Goal: Task Accomplishment & Management: Manage account settings

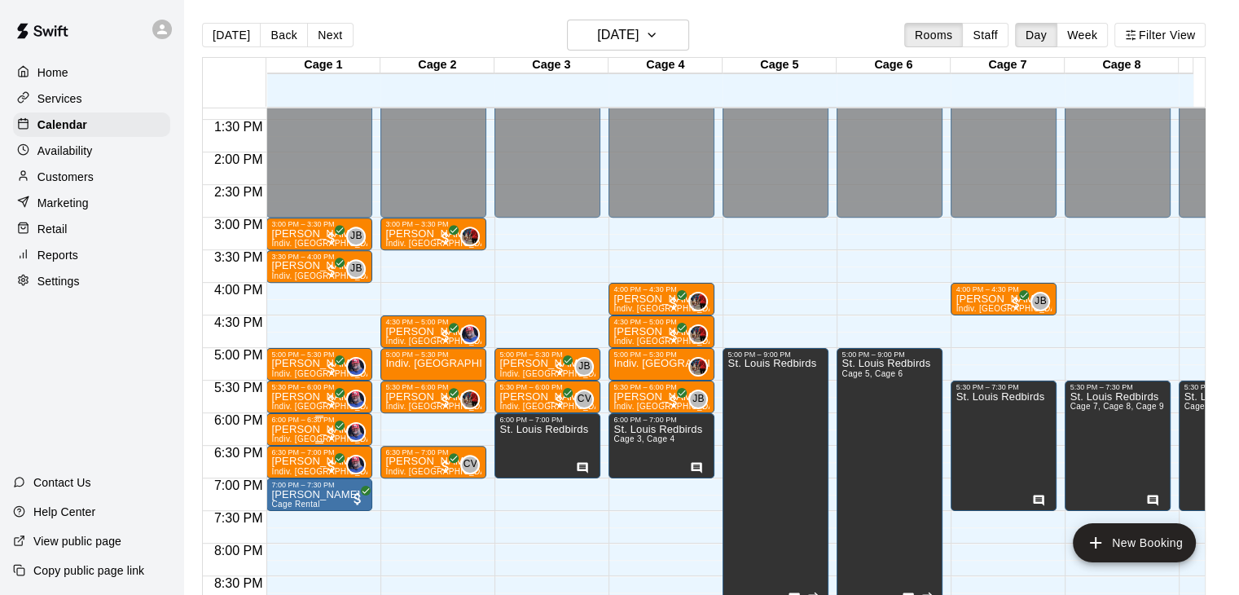
click at [328, 422] on div "0" at bounding box center [345, 432] width 42 height 20
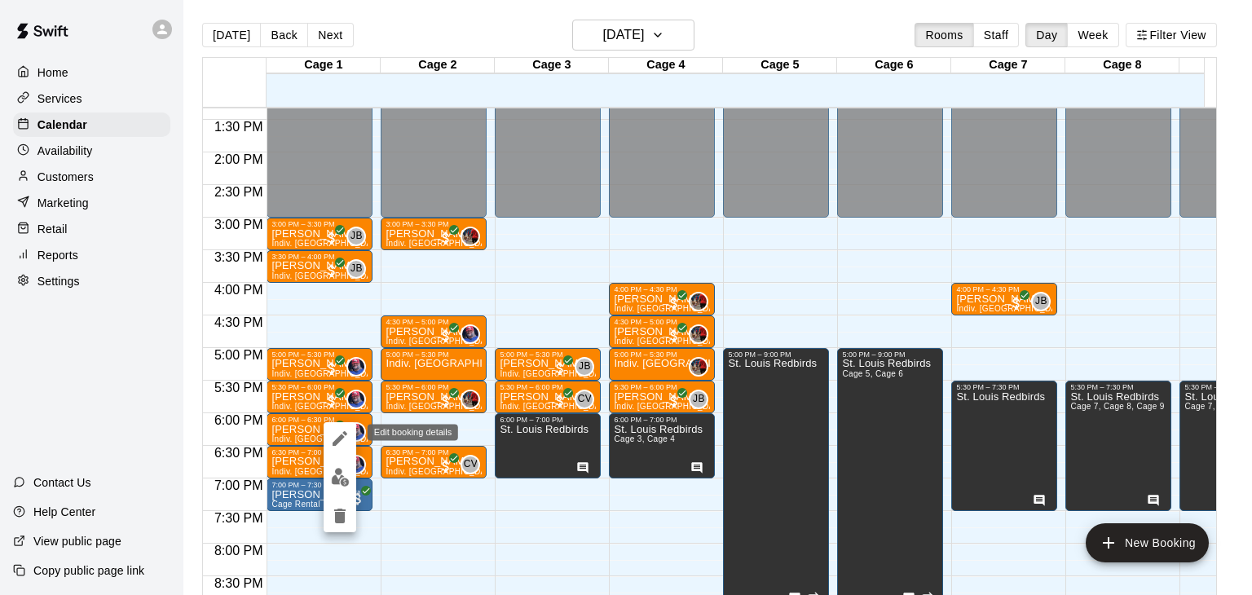
click at [337, 444] on icon "edit" at bounding box center [340, 439] width 20 height 20
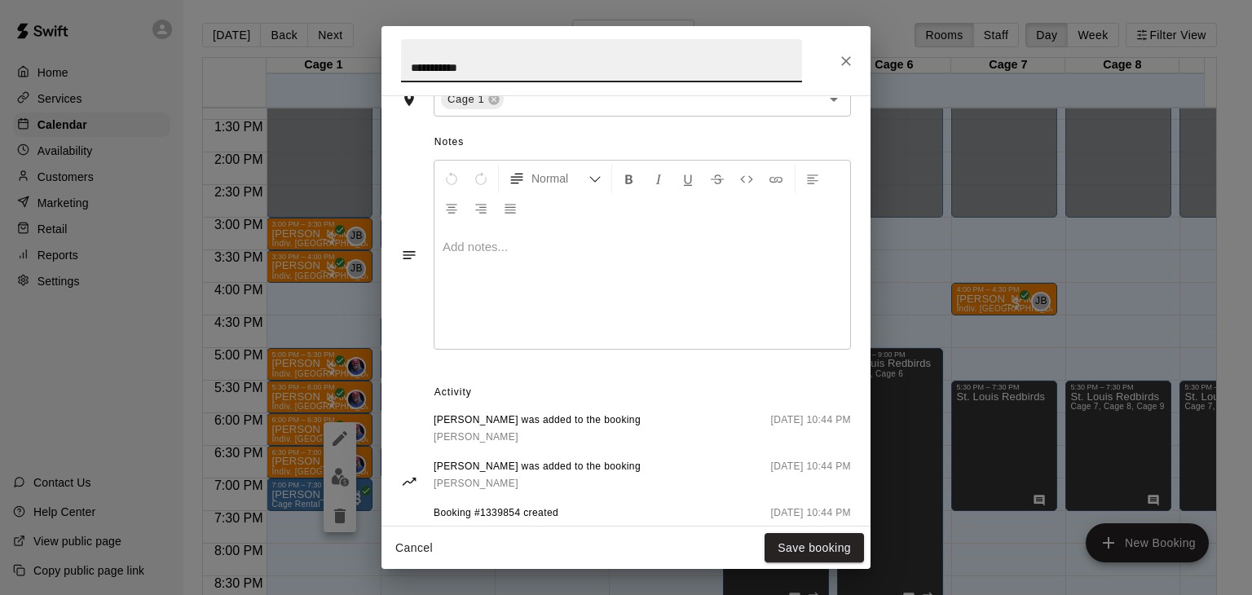
scroll to position [490, 0]
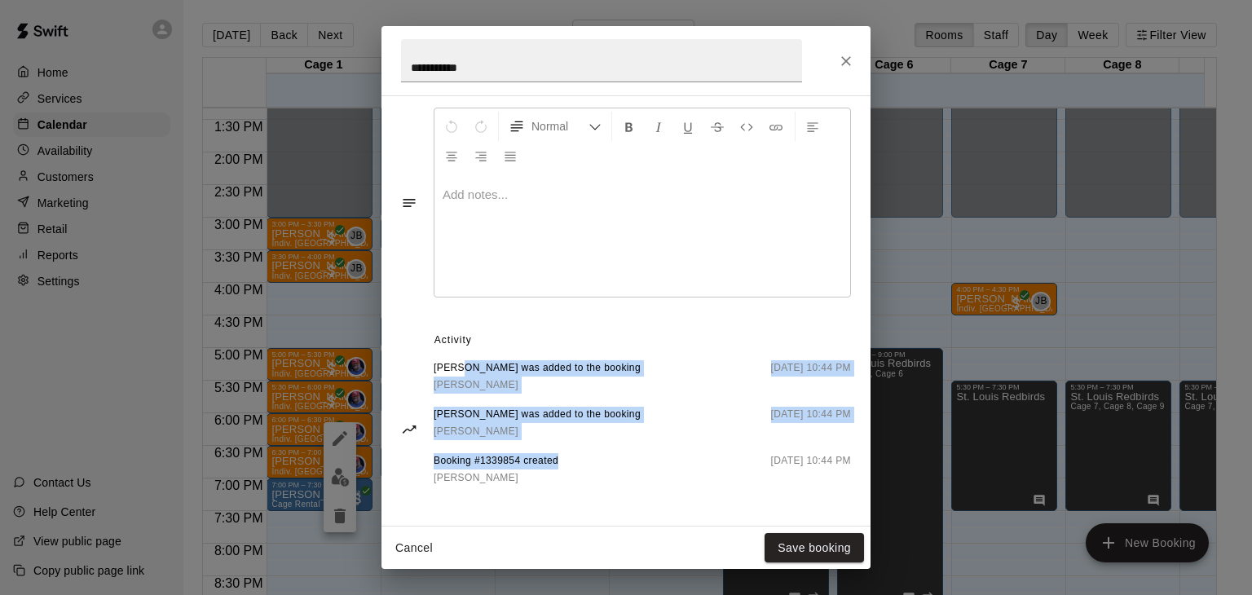
drag, startPoint x: 566, startPoint y: 454, endPoint x: 462, endPoint y: 358, distance: 141.3
click at [462, 360] on div "[PERSON_NAME] was added to the booking [PERSON_NAME] [DATE] 10:44 PM [PERSON_NA…" at bounding box center [642, 429] width 417 height 139
click at [462, 360] on span "[PERSON_NAME] was added to the booking" at bounding box center [537, 368] width 207 height 16
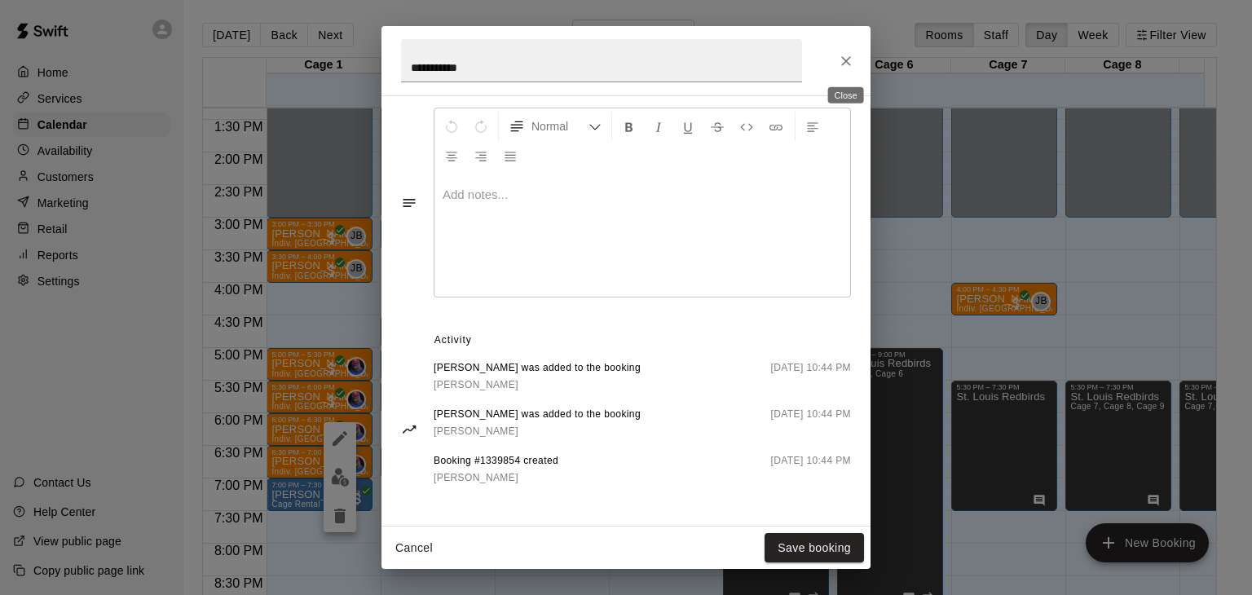
click at [847, 57] on icon "Close" at bounding box center [846, 61] width 16 height 16
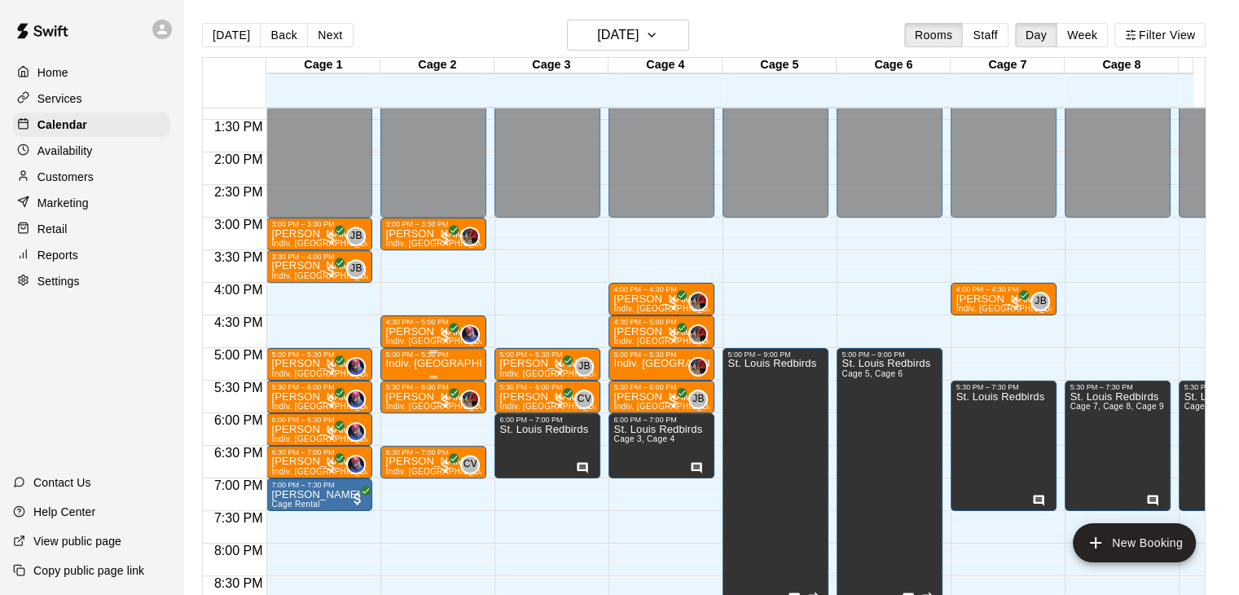
click at [432, 363] on p "Indiv. [GEOGRAPHIC_DATA]" at bounding box center [433, 363] width 96 height 0
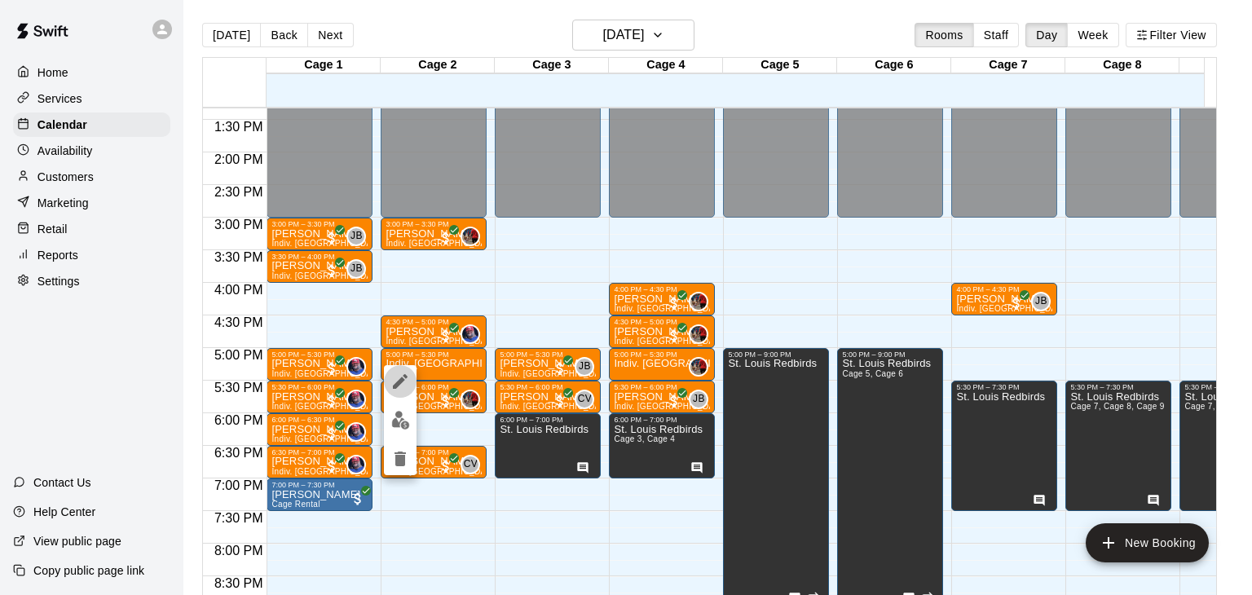
click at [403, 380] on icon "edit" at bounding box center [400, 381] width 15 height 15
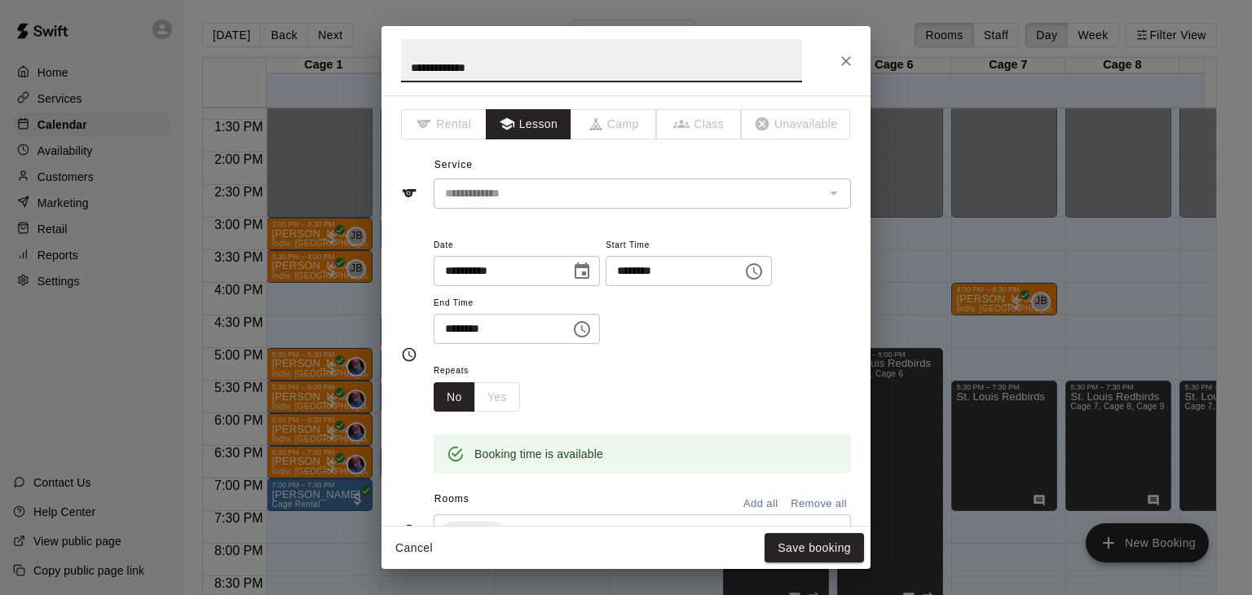
scroll to position [393, 0]
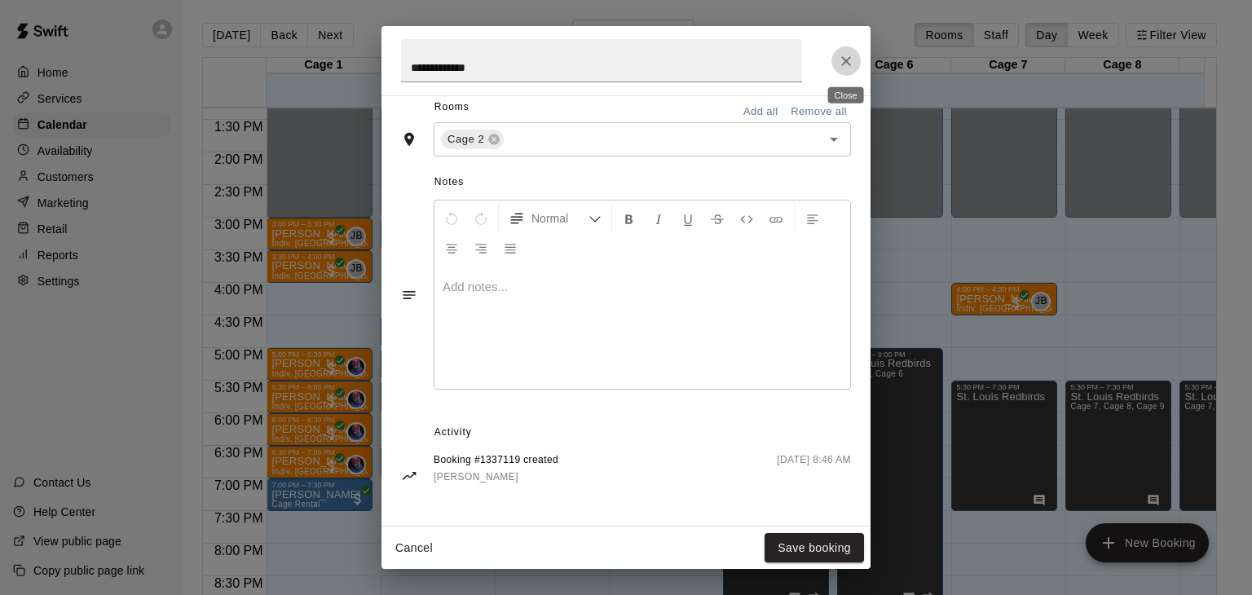
click at [839, 74] on button "Close" at bounding box center [845, 60] width 29 height 29
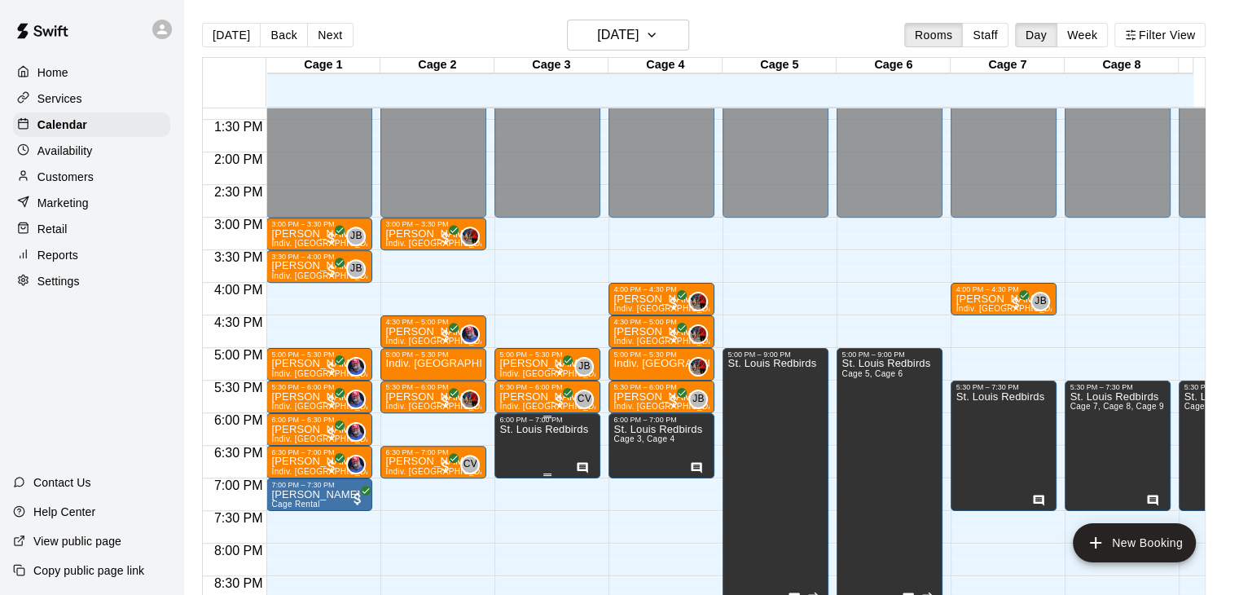
click at [555, 429] on p "St. Louis Redbirds" at bounding box center [544, 429] width 89 height 0
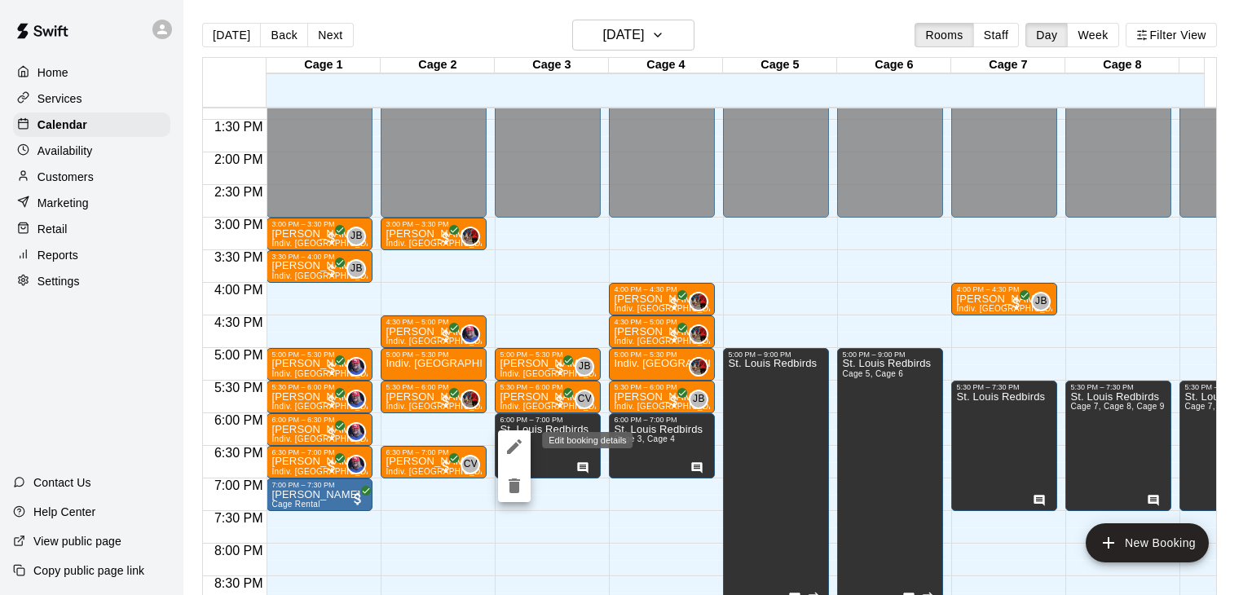
click at [513, 456] on button "edit" at bounding box center [514, 446] width 33 height 33
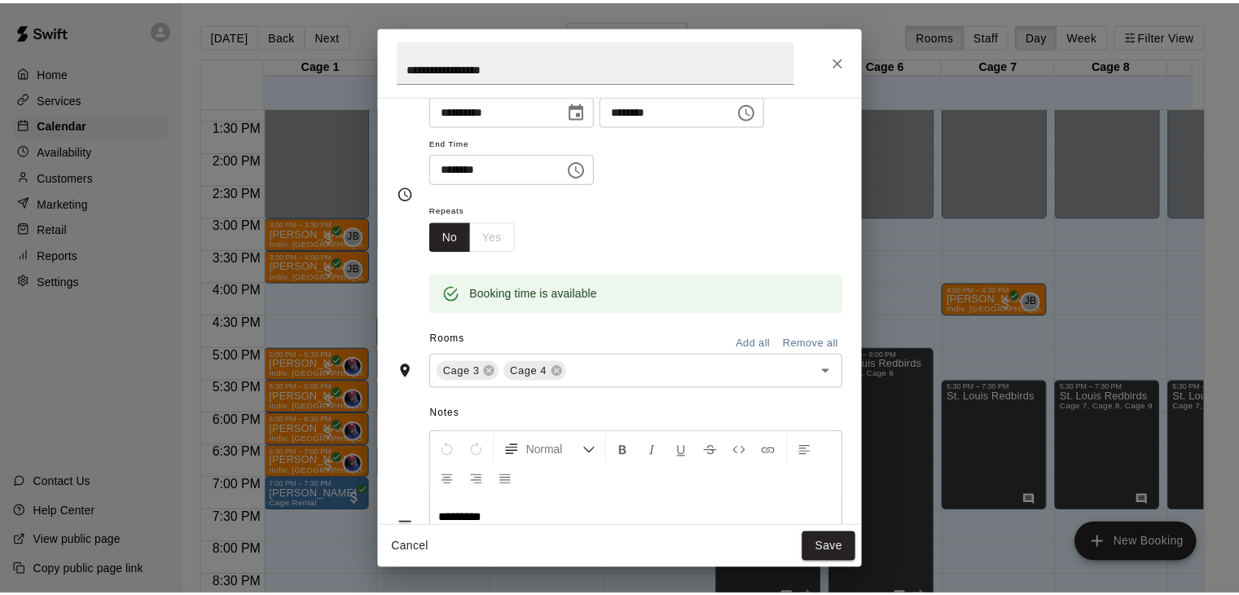
scroll to position [310, 0]
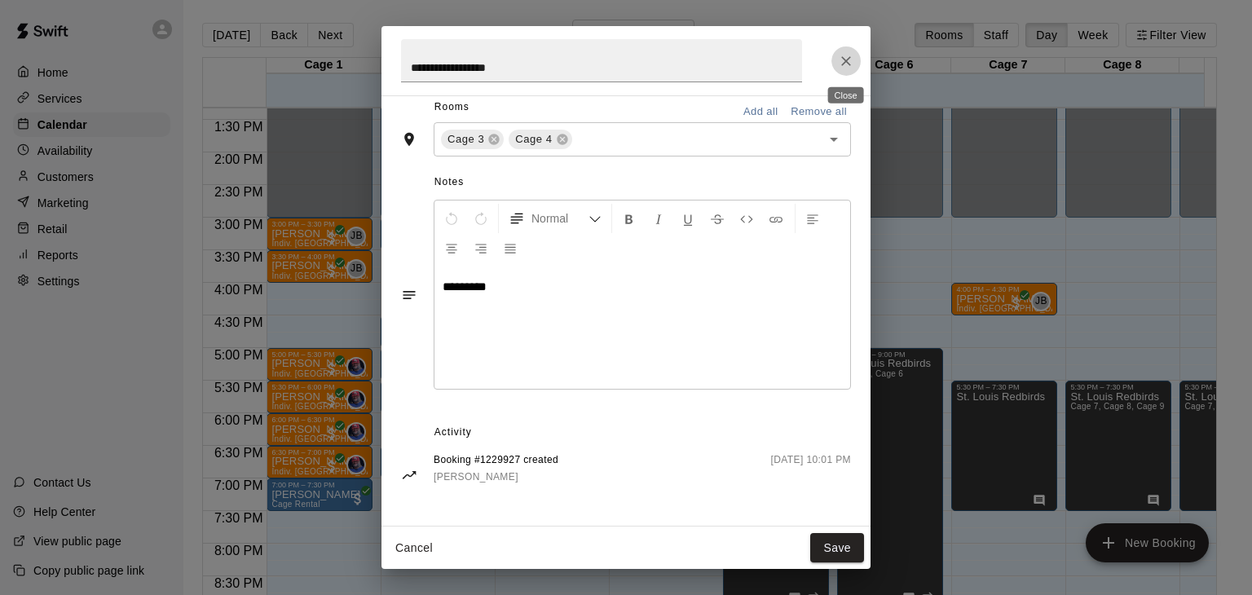
click at [840, 58] on icon "Close" at bounding box center [846, 61] width 16 height 16
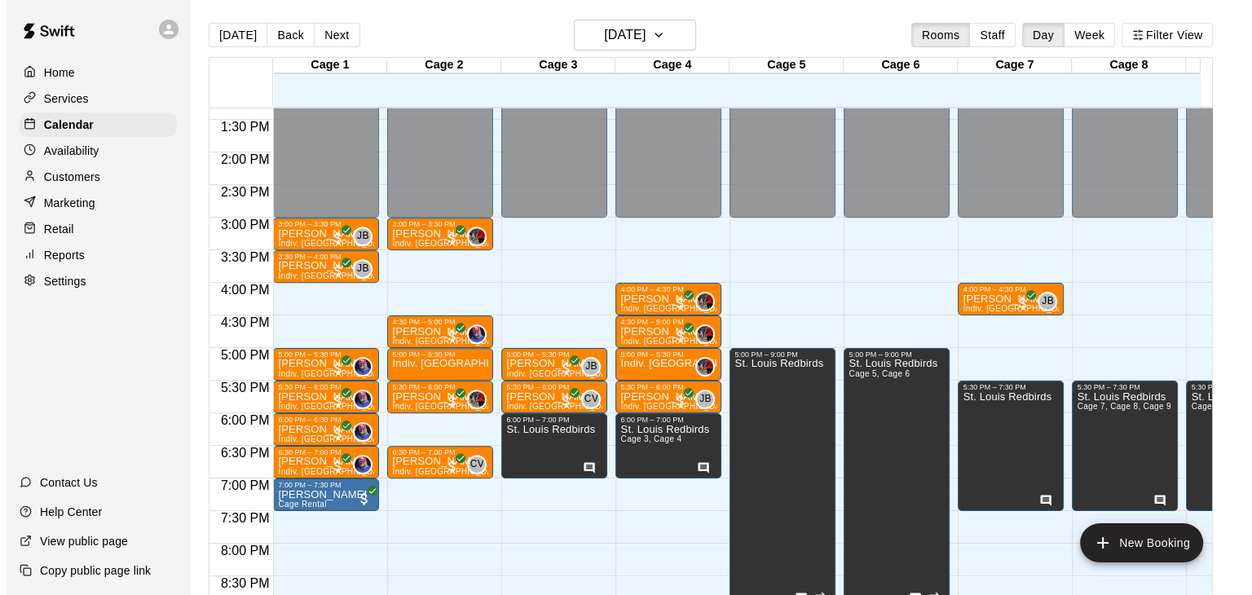
scroll to position [940, 0]
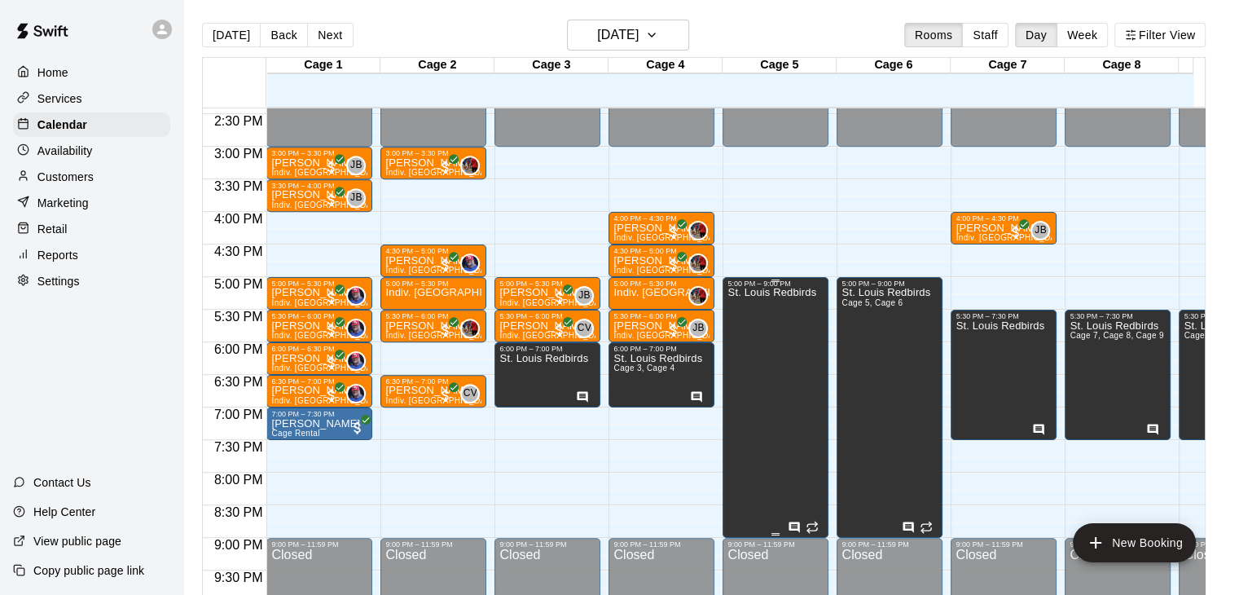
click at [779, 358] on div "St. Louis Redbirds" at bounding box center [772, 585] width 89 height 595
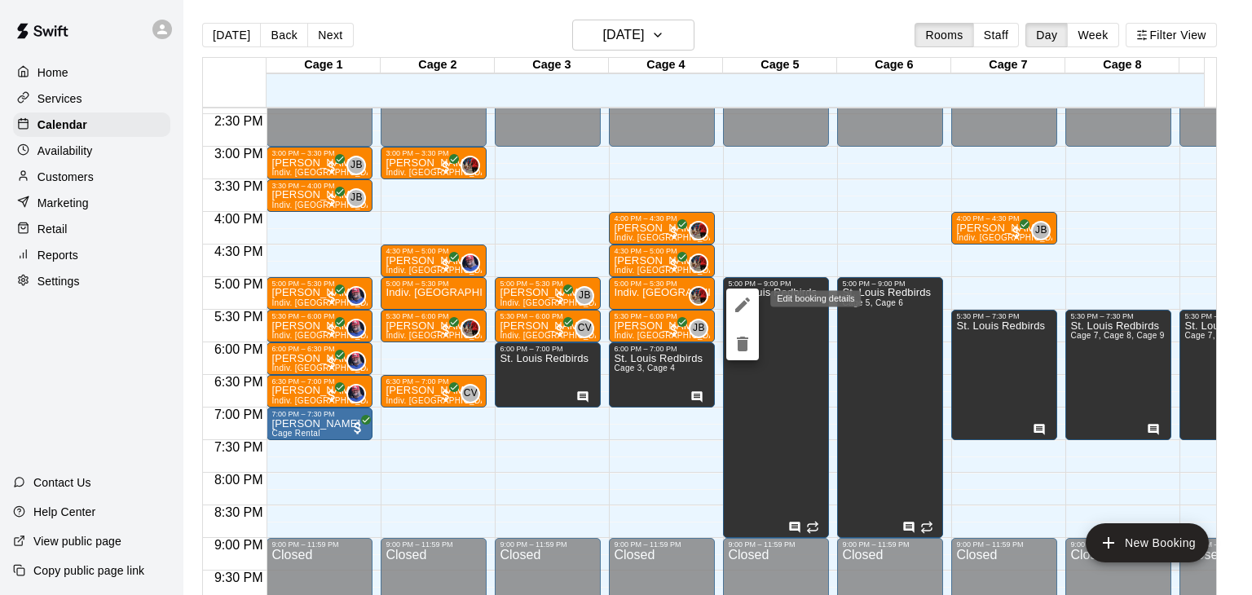
click at [742, 313] on icon "edit" at bounding box center [743, 305] width 20 height 20
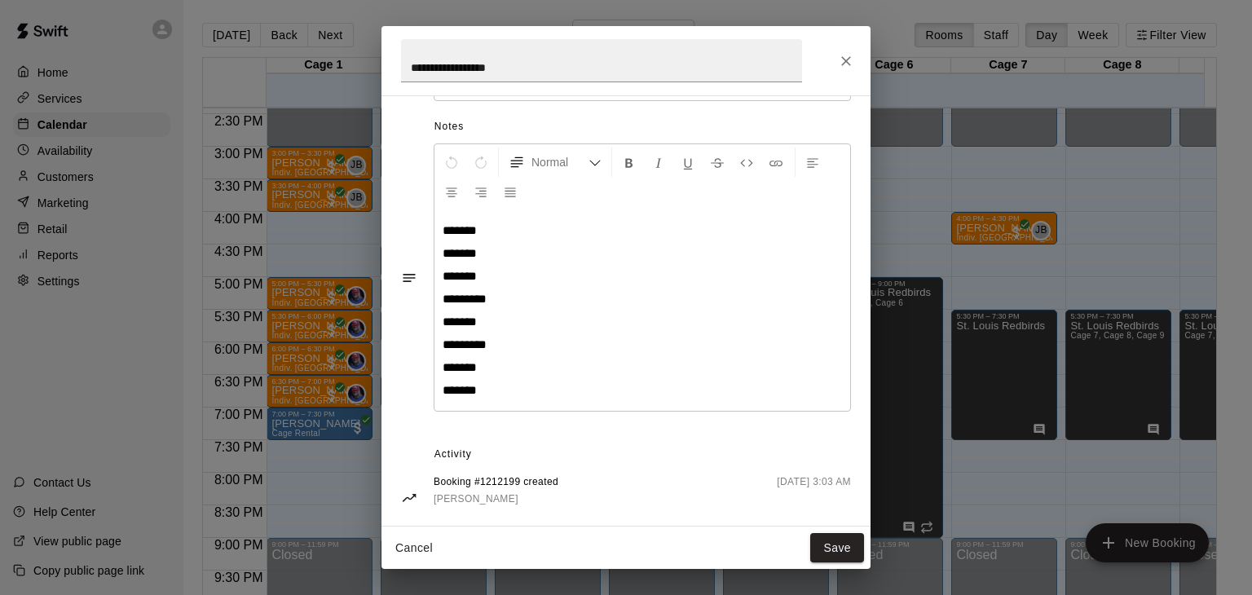
scroll to position [450, 0]
click at [847, 66] on icon "Close" at bounding box center [846, 61] width 16 height 16
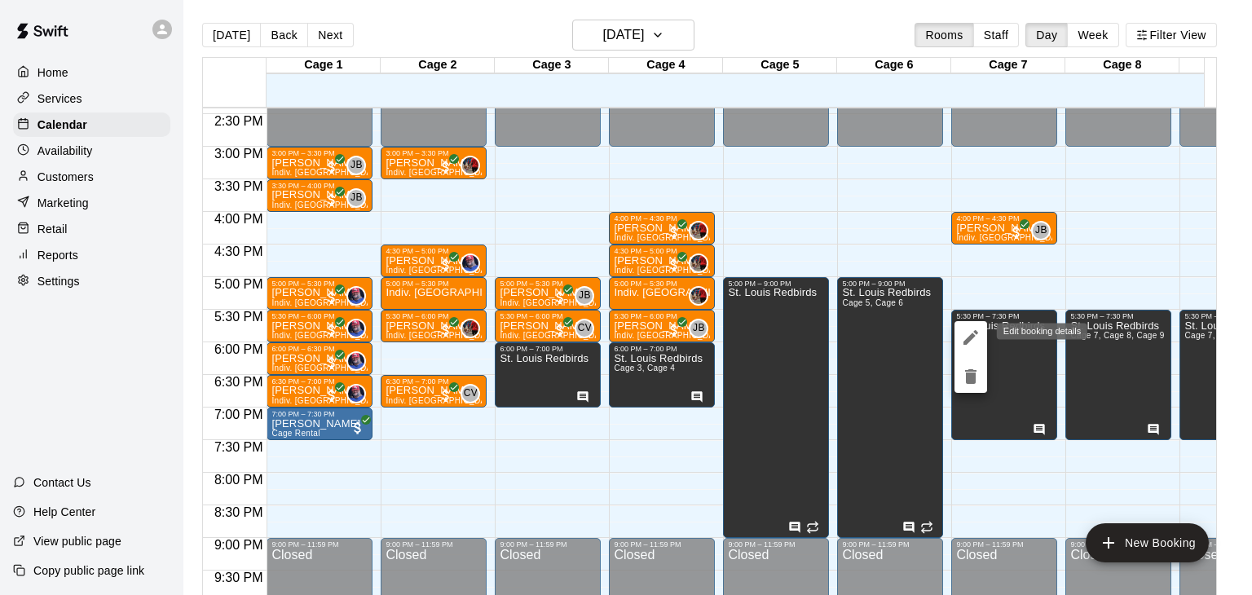
click at [965, 335] on icon "edit" at bounding box center [971, 338] width 20 height 20
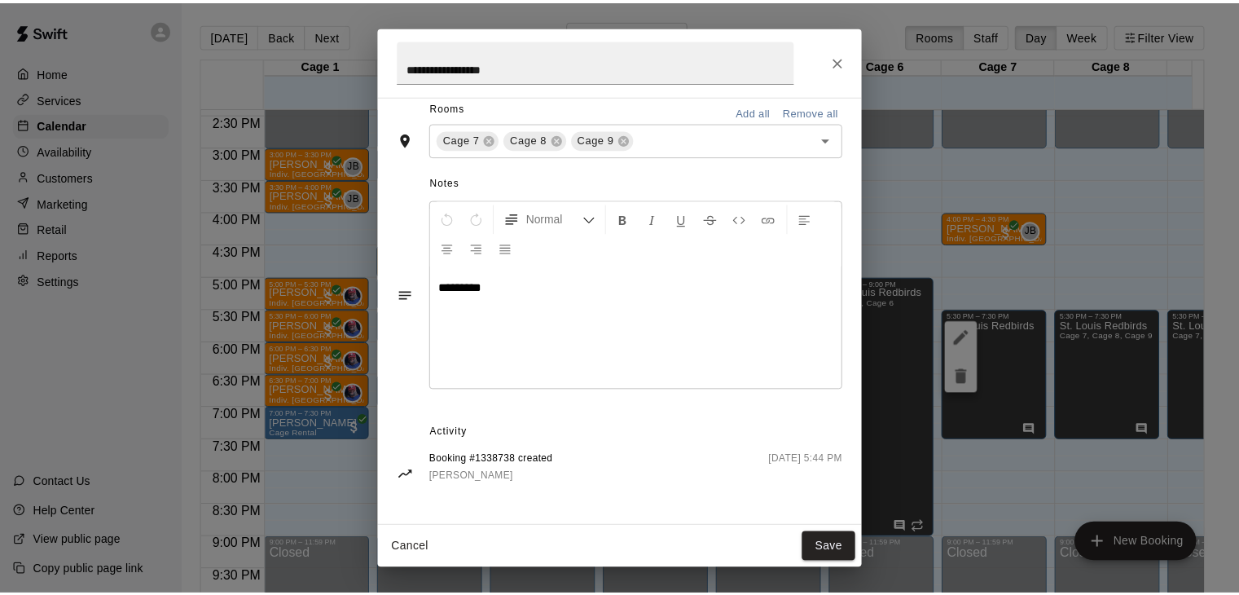
scroll to position [310, 0]
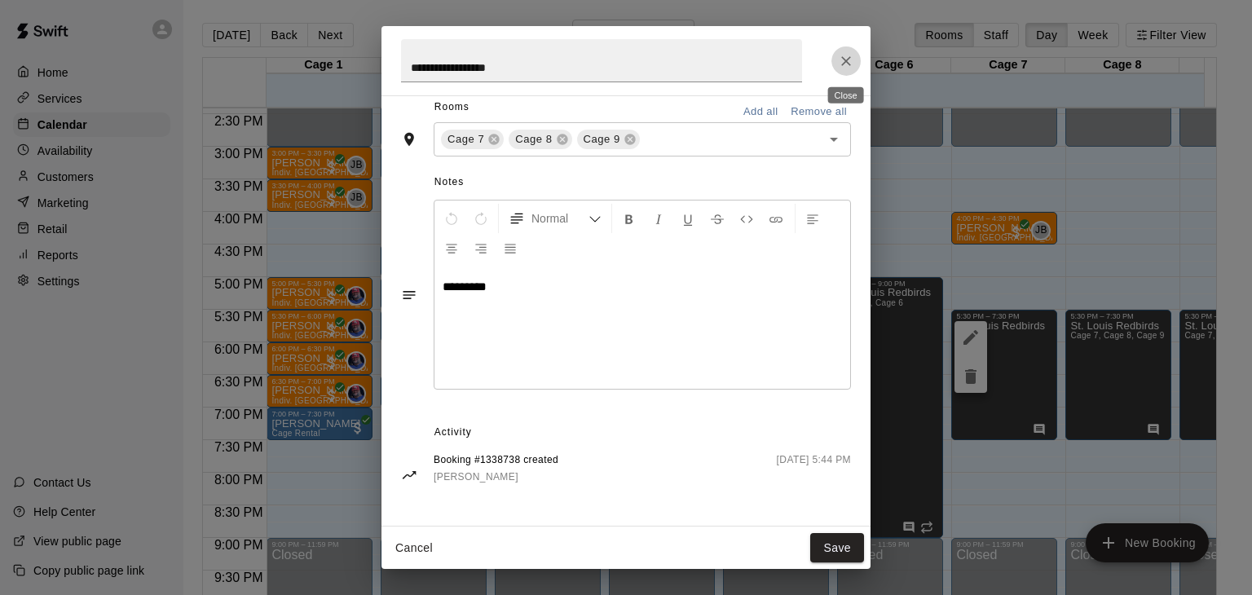
click at [844, 64] on icon "Close" at bounding box center [846, 61] width 16 height 16
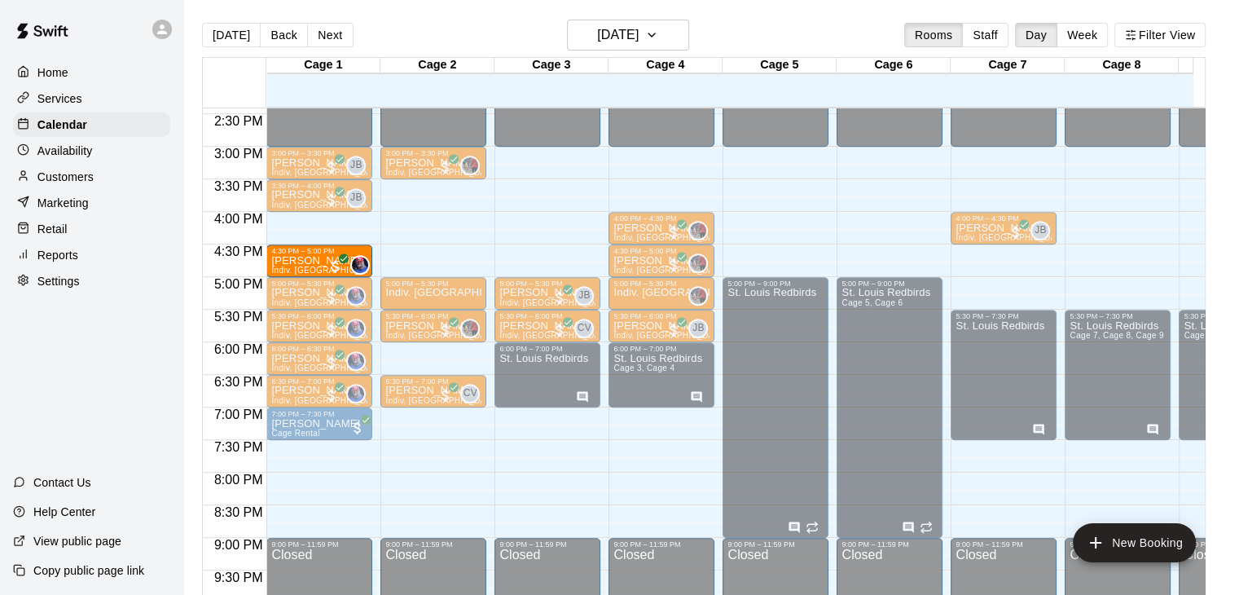
drag, startPoint x: 437, startPoint y: 252, endPoint x: 327, endPoint y: 253, distance: 110.0
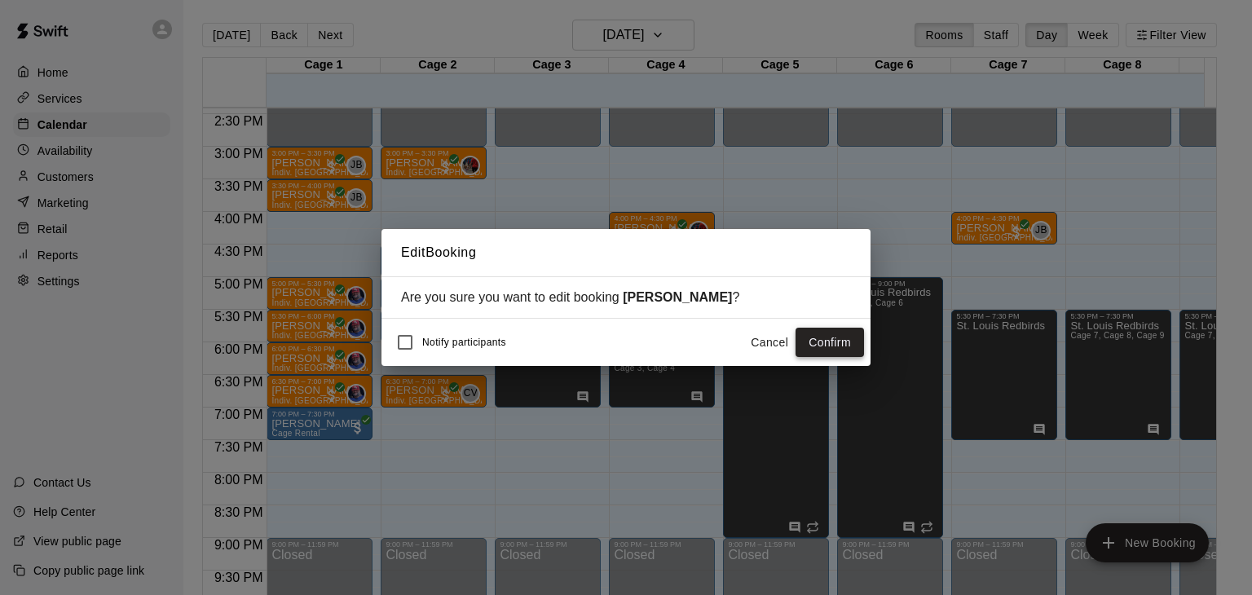
click at [818, 340] on button "Confirm" at bounding box center [829, 343] width 68 height 30
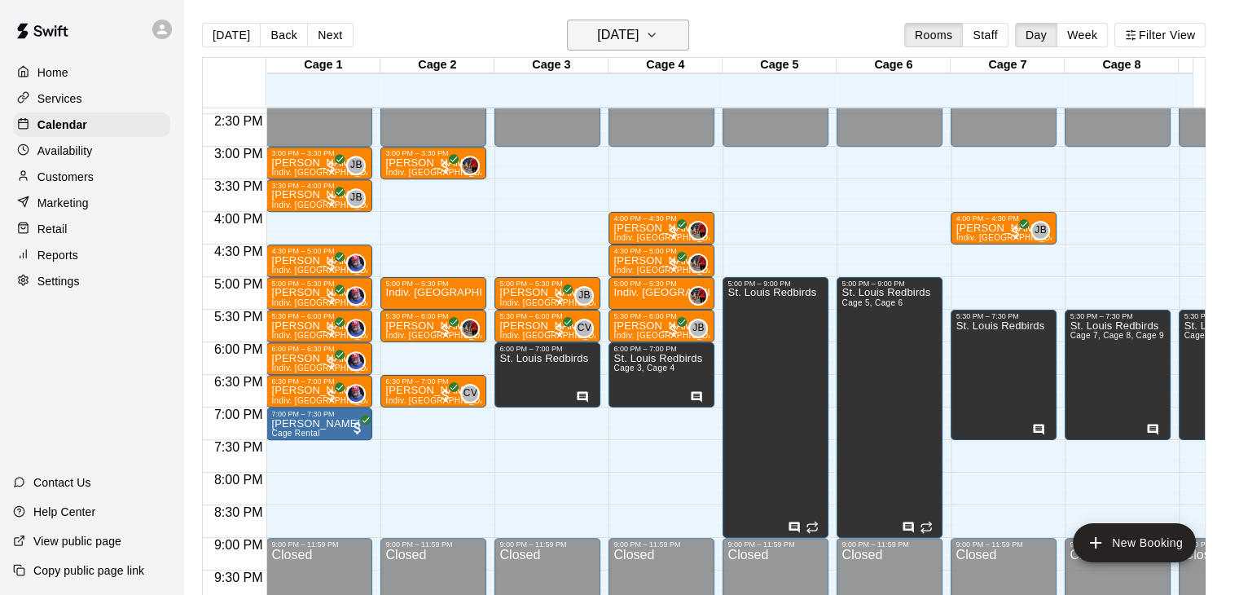
click at [639, 45] on h6 "[DATE]" at bounding box center [618, 35] width 42 height 23
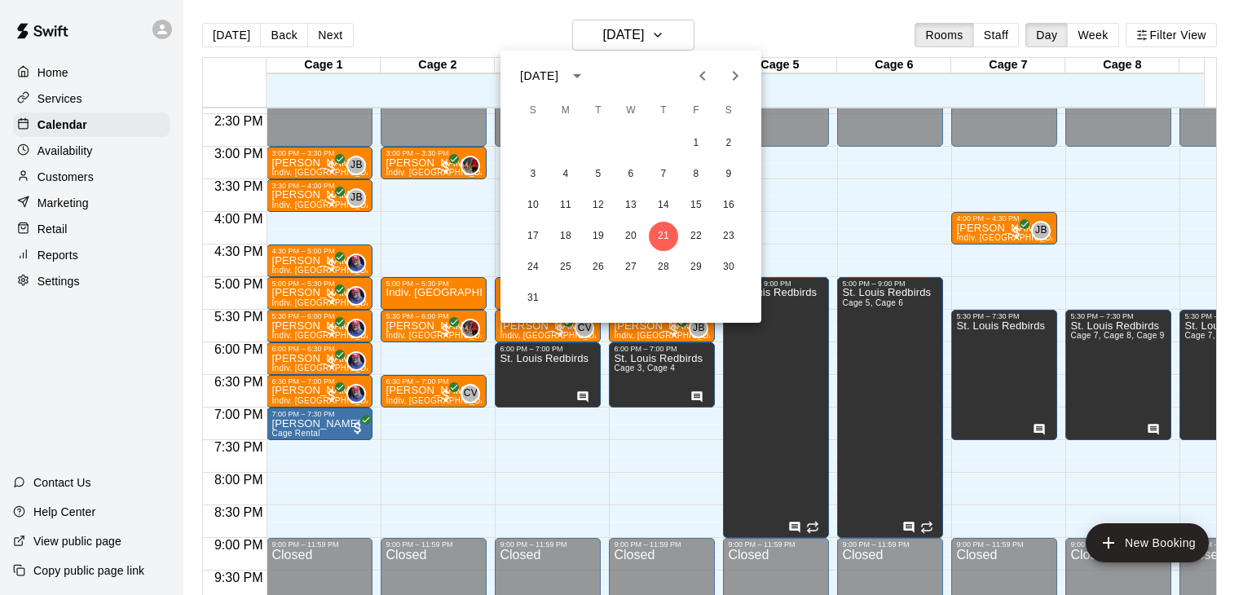
click at [77, 173] on div at bounding box center [626, 297] width 1252 height 595
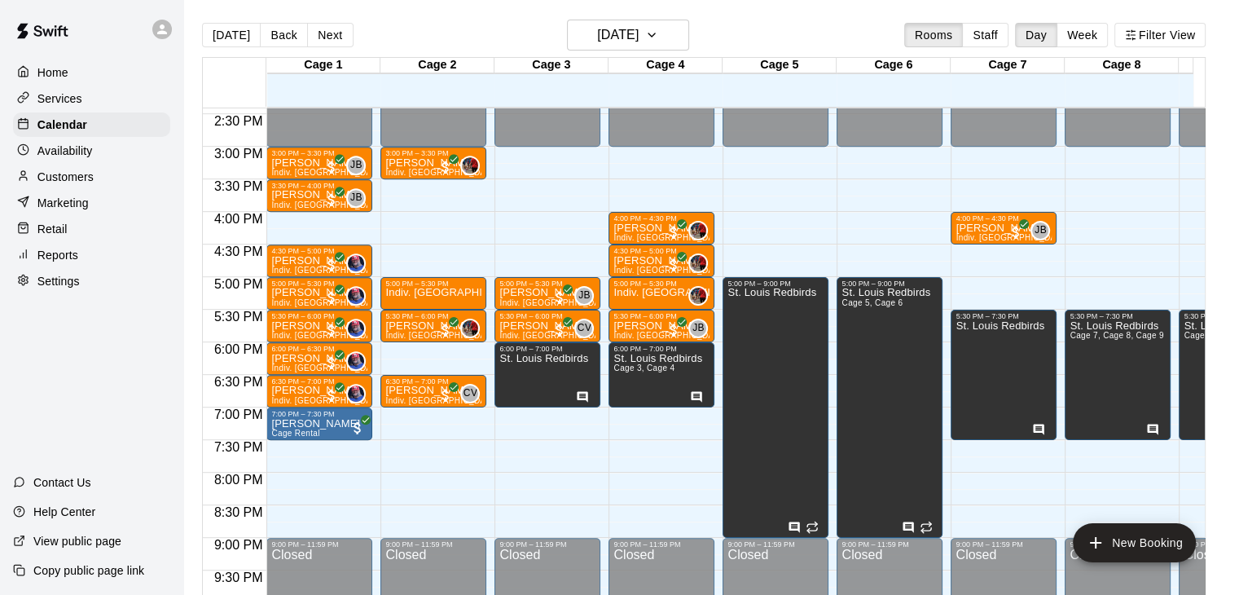
click at [77, 155] on p "Availability" at bounding box center [64, 151] width 55 height 16
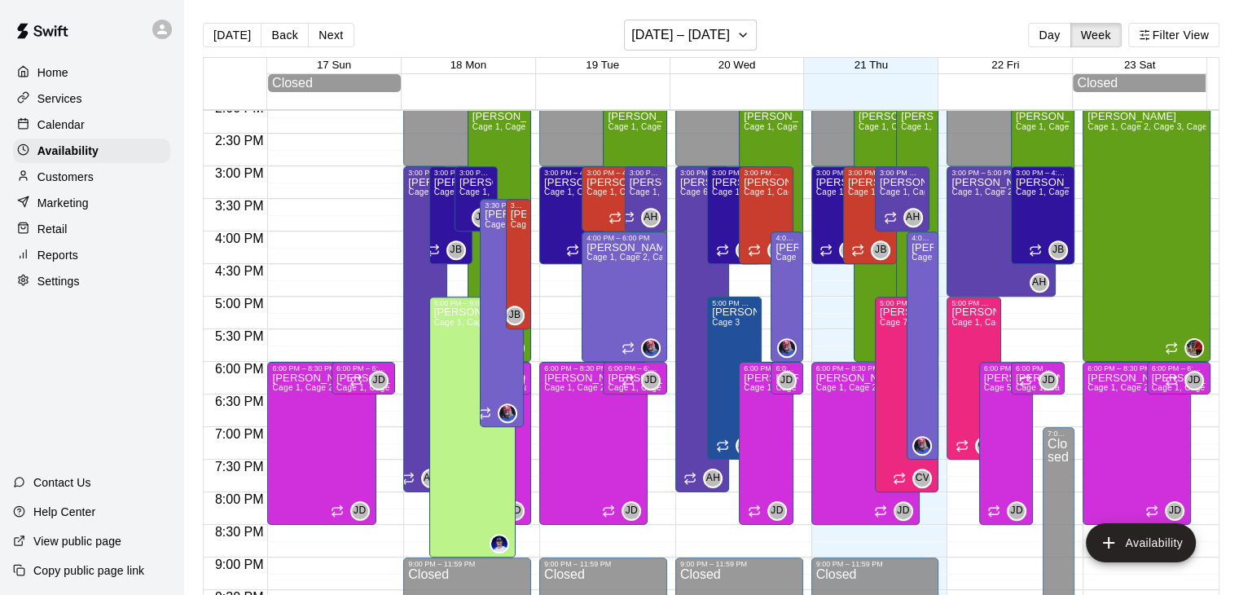
scroll to position [926, 0]
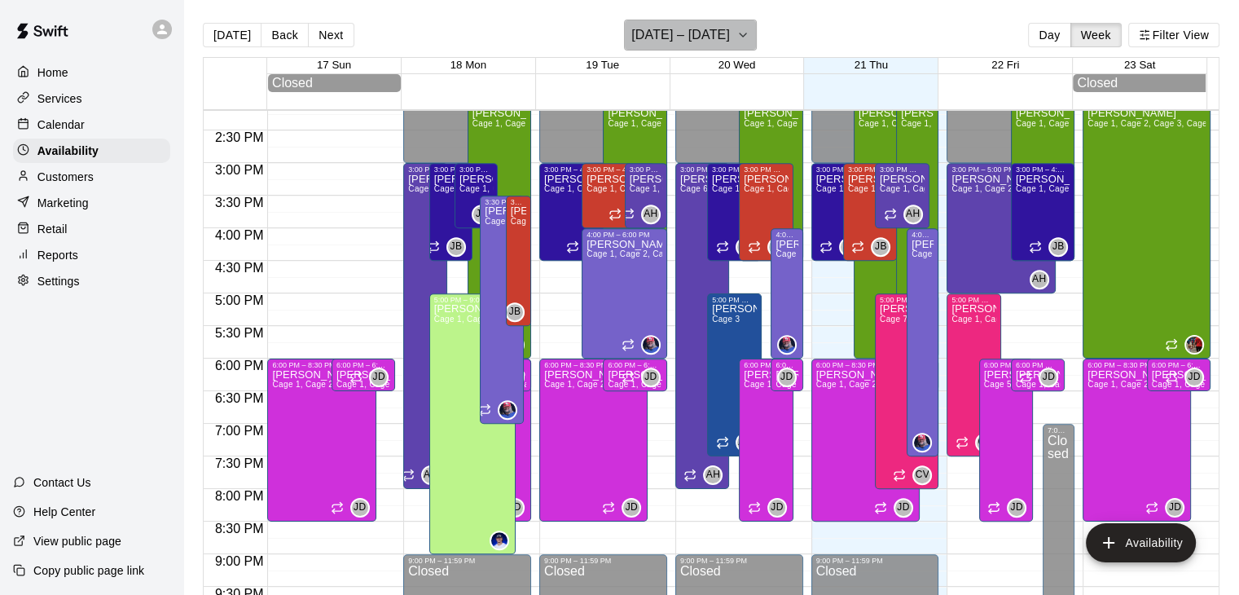
click at [715, 38] on h6 "[DATE] – [DATE]" at bounding box center [681, 35] width 99 height 23
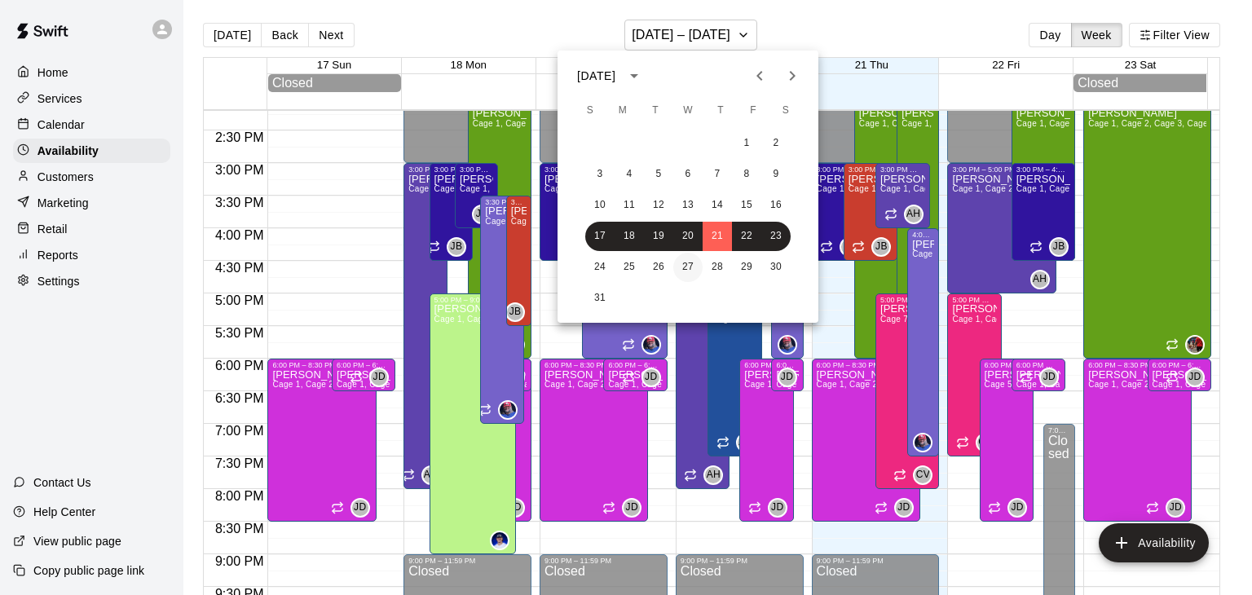
click at [688, 262] on button "27" at bounding box center [687, 267] width 29 height 29
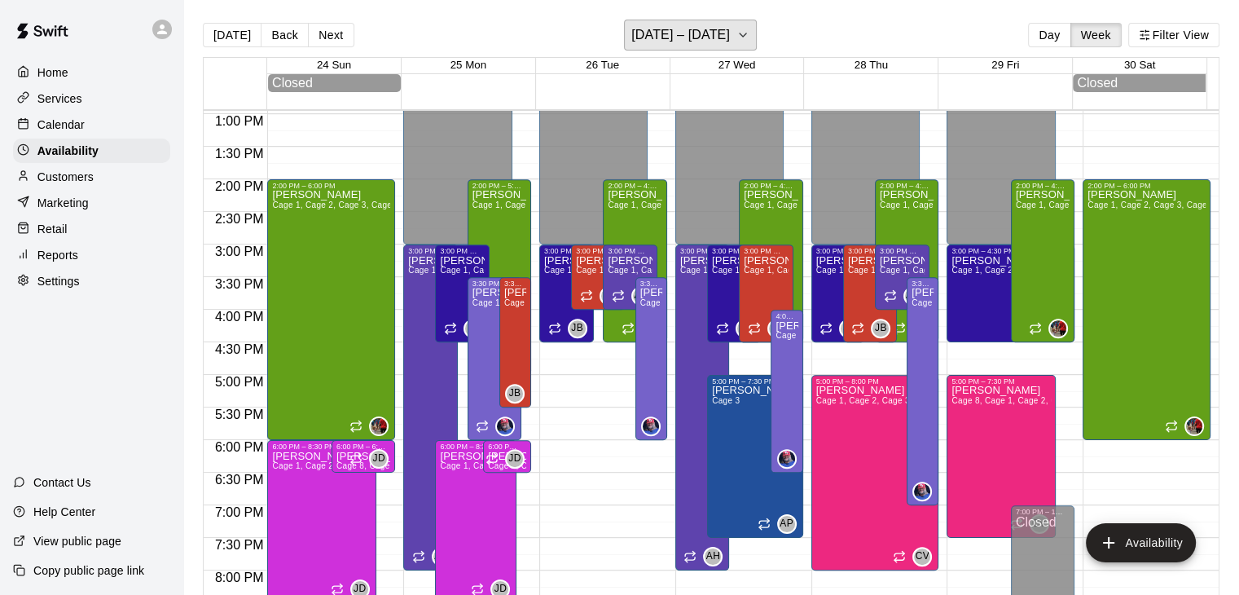
scroll to position [843, 0]
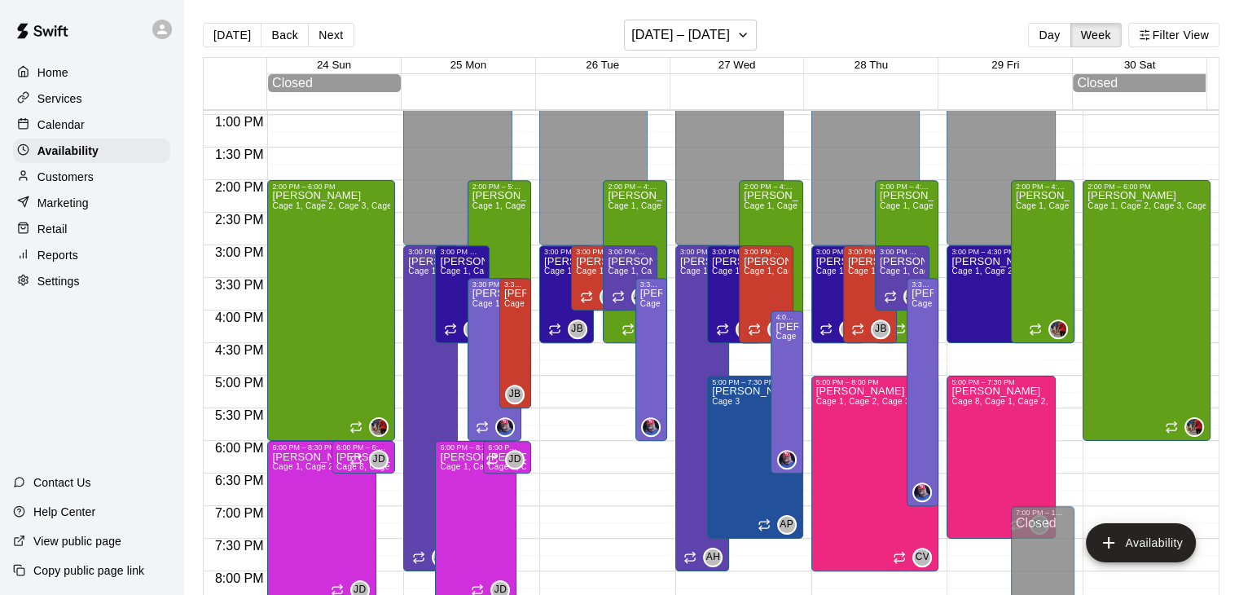
click at [91, 121] on div "Calendar" at bounding box center [91, 124] width 157 height 24
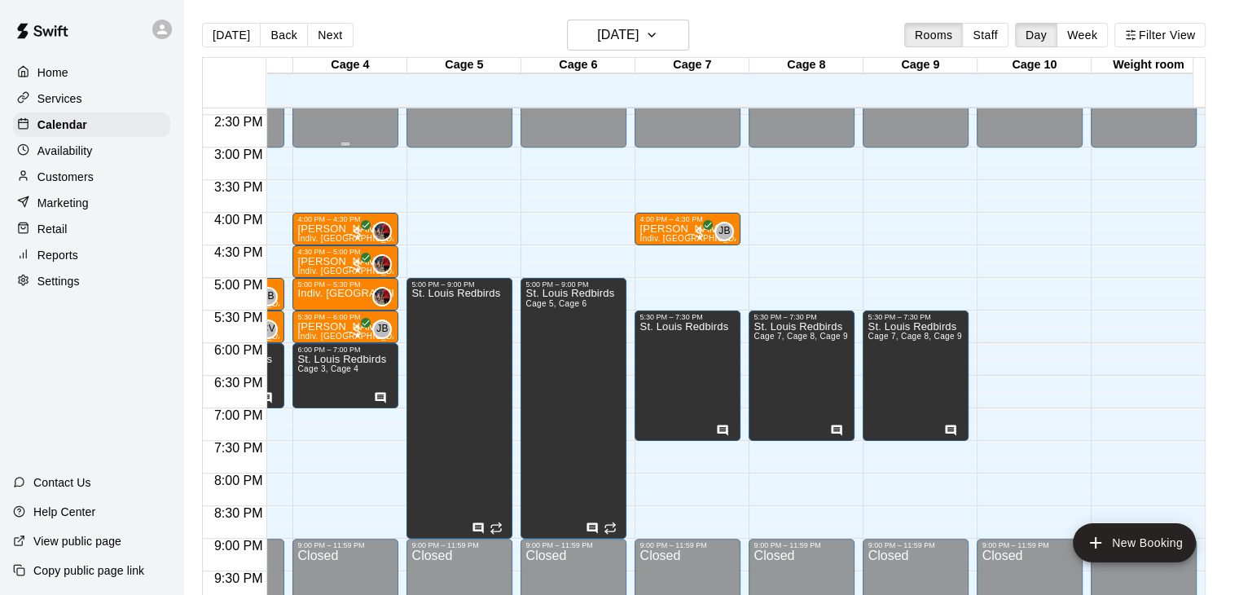
scroll to position [939, 316]
click at [632, 35] on h6 "[DATE]" at bounding box center [618, 35] width 42 height 23
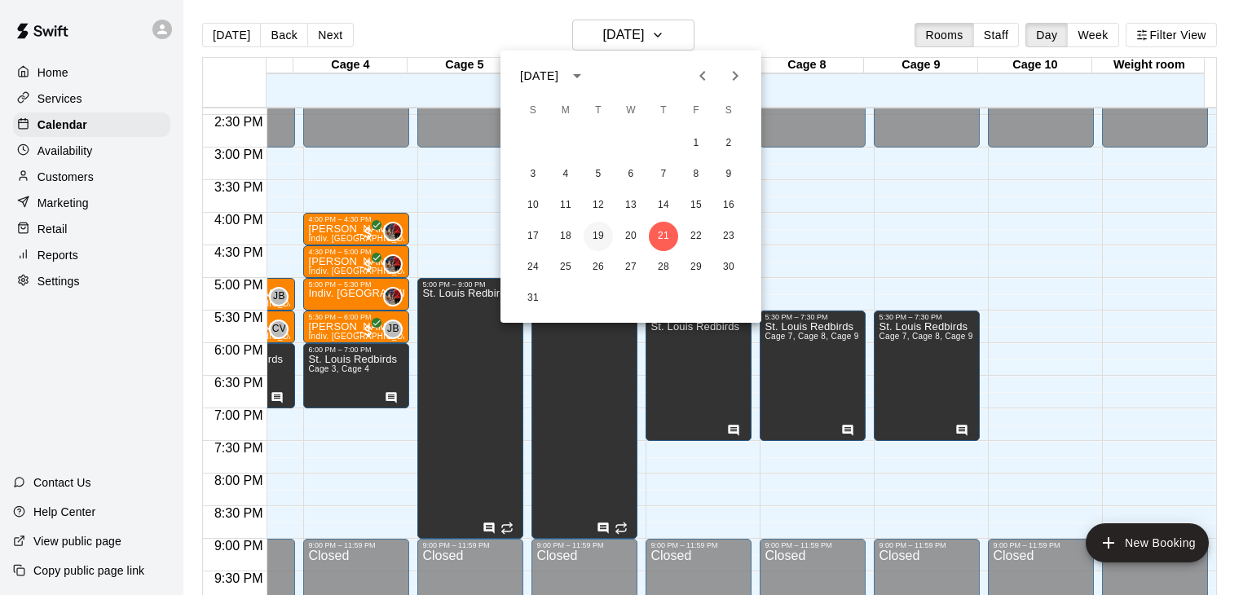
click at [603, 237] on button "19" at bounding box center [597, 236] width 29 height 29
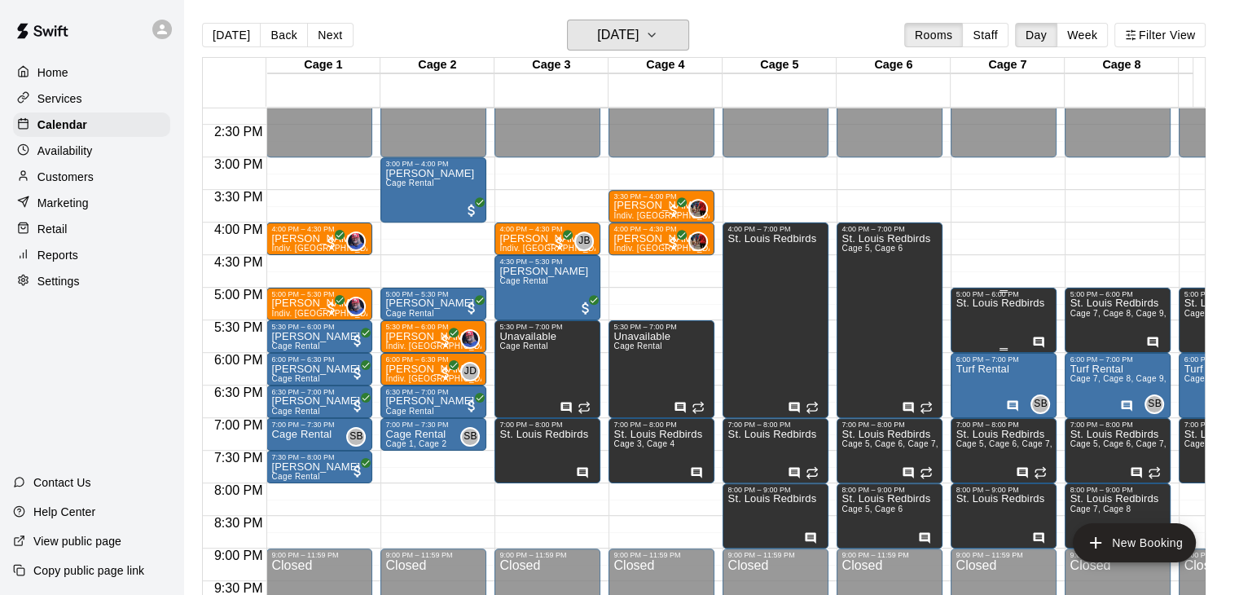
scroll to position [0, 0]
click at [658, 32] on icon "button" at bounding box center [651, 35] width 13 height 20
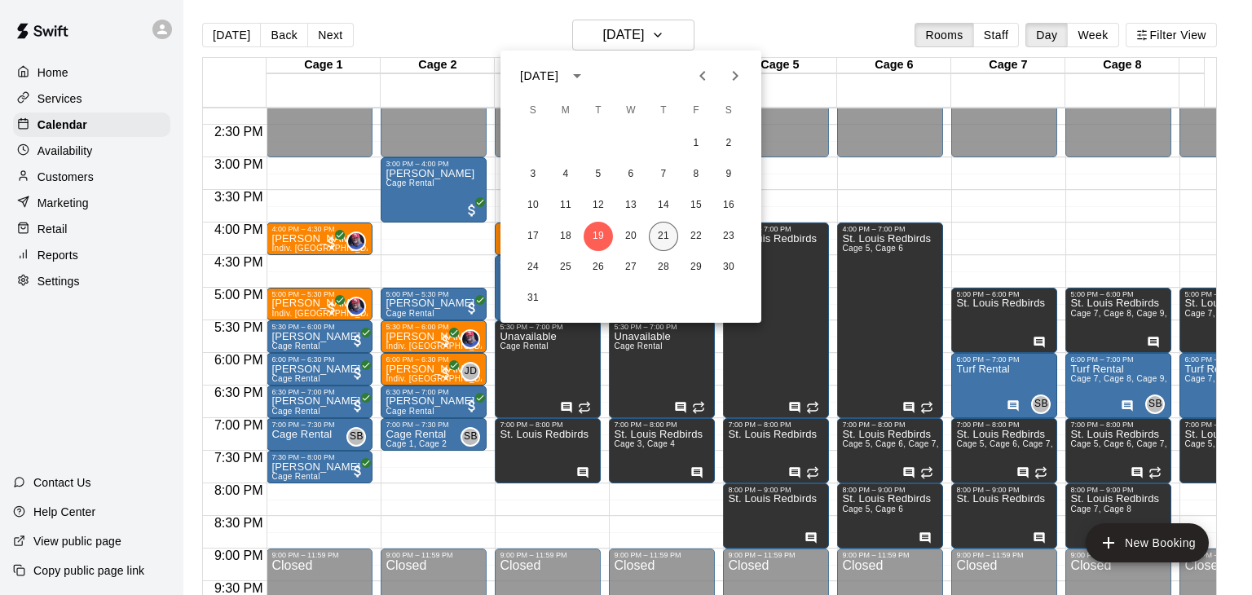
click at [662, 238] on button "21" at bounding box center [663, 236] width 29 height 29
